Goal: Task Accomplishment & Management: Manage account settings

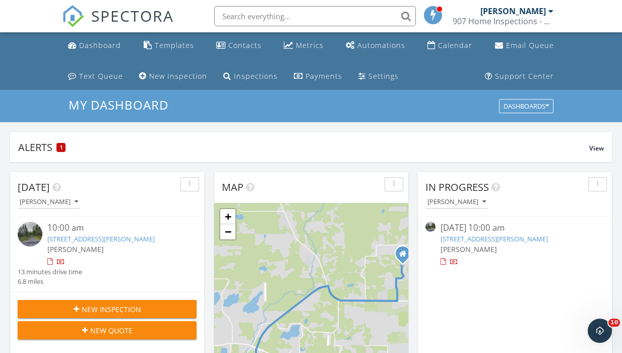
click at [59, 263] on div at bounding box center [61, 262] width 8 height 8
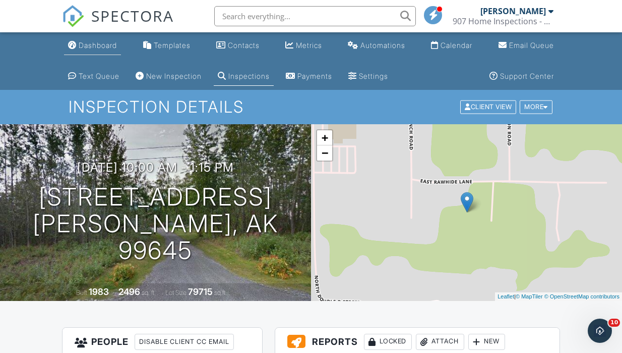
click at [114, 46] on div "Dashboard" at bounding box center [98, 45] width 38 height 9
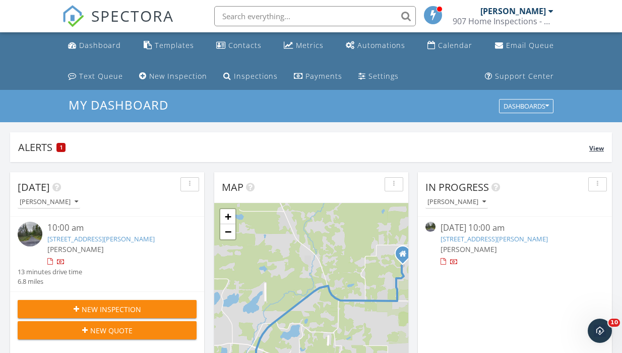
click at [67, 144] on div "Alerts 1" at bounding box center [303, 147] width 571 height 14
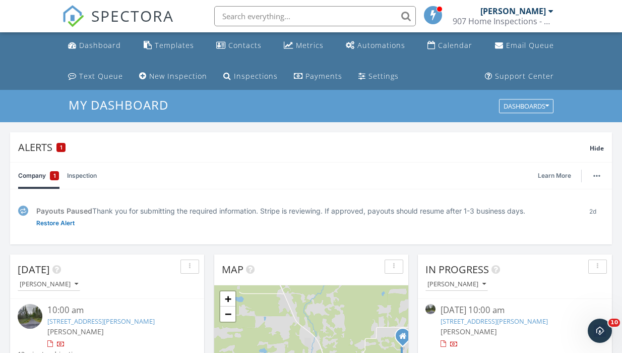
click at [78, 181] on link "Inspection" at bounding box center [82, 175] width 30 height 26
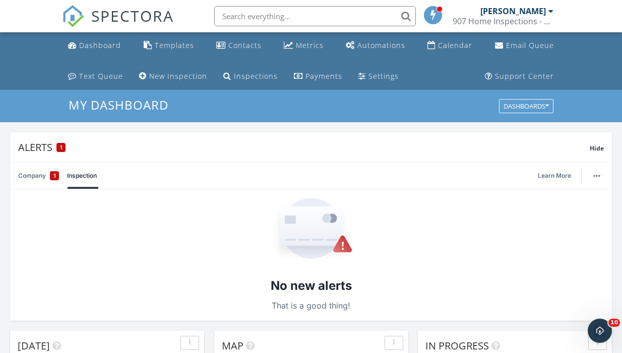
click at [39, 183] on link "Company 1" at bounding box center [38, 175] width 41 height 26
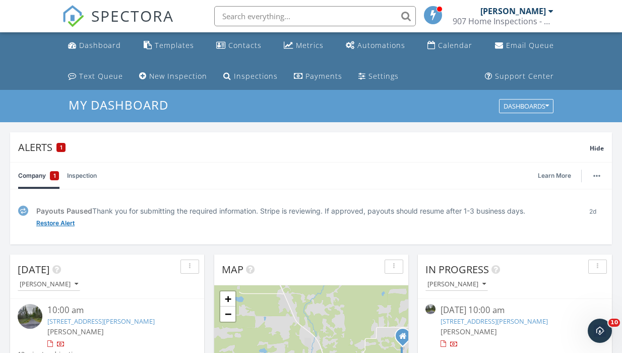
click at [59, 221] on link "Restore Alert" at bounding box center [55, 223] width 38 height 10
click at [45, 225] on link "View" at bounding box center [43, 223] width 15 height 10
click at [68, 223] on link "Dismiss" at bounding box center [72, 223] width 24 height 10
click at [600, 178] on button "button" at bounding box center [597, 175] width 14 height 14
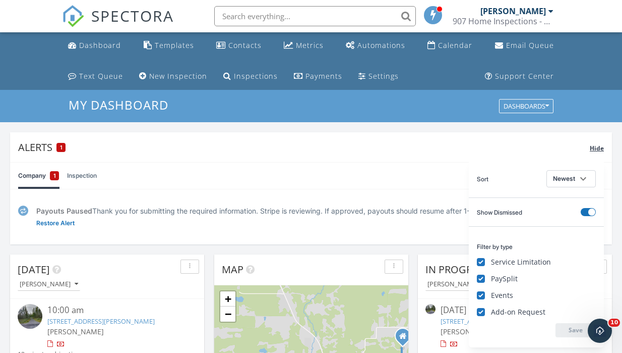
click at [532, 155] on div "Alerts 1 Hide" at bounding box center [311, 147] width 602 height 30
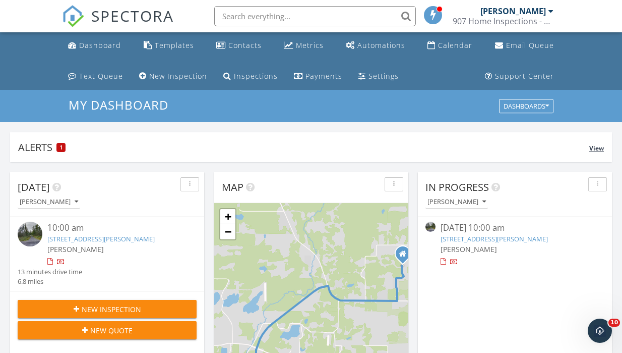
click at [59, 146] on div "1" at bounding box center [60, 147] width 9 height 9
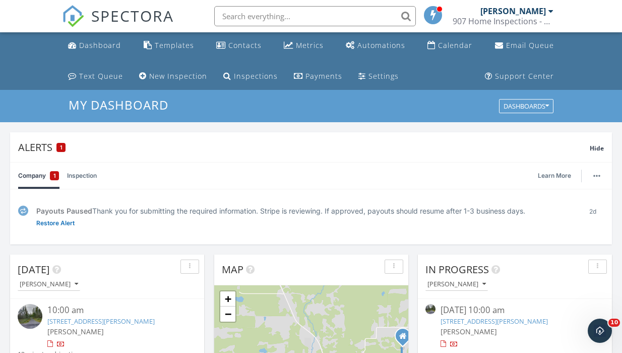
click at [34, 180] on link "Company 1" at bounding box center [38, 175] width 41 height 26
click at [20, 207] on img at bounding box center [23, 210] width 10 height 11
click at [94, 208] on div "Payouts Paused Thank you for submitting the required information. Stripe is rev…" at bounding box center [304, 210] width 537 height 11
click at [592, 148] on span "Hide" at bounding box center [597, 148] width 14 height 9
